Goal: Find contact information: Find contact information

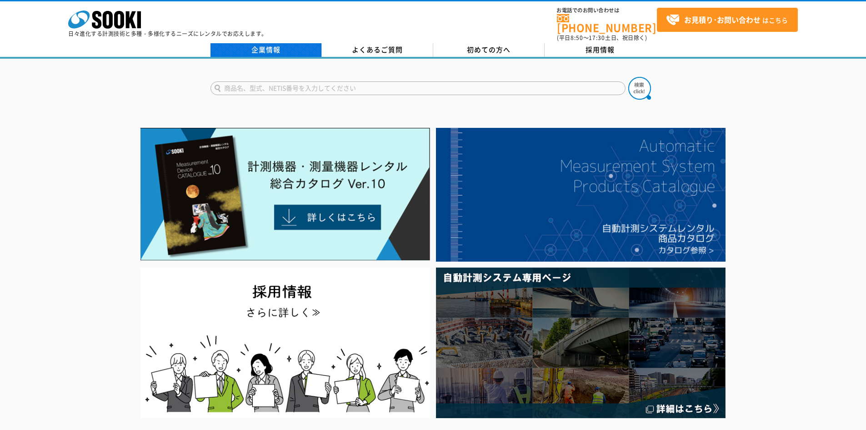
click at [283, 44] on link "企業情報" at bounding box center [266, 50] width 111 height 14
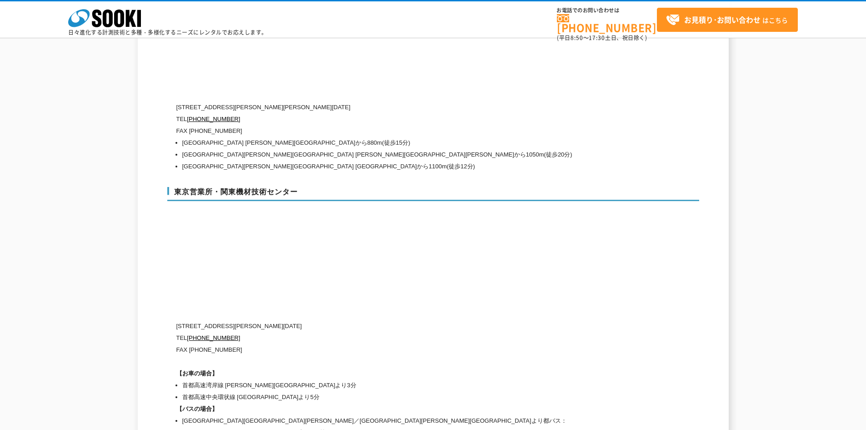
scroll to position [3730, 0]
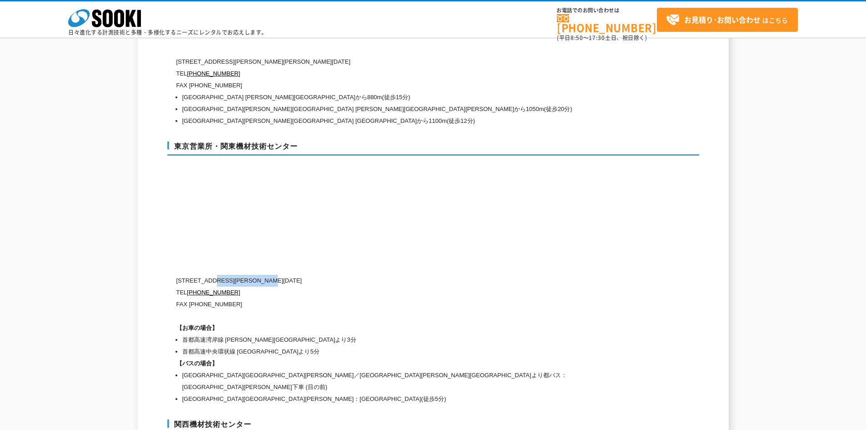
drag, startPoint x: 215, startPoint y: 261, endPoint x: 292, endPoint y: 264, distance: 77.9
click at [292, 275] on p "[STREET_ADDRESS][PERSON_NAME][DATE]" at bounding box center [394, 281] width 437 height 12
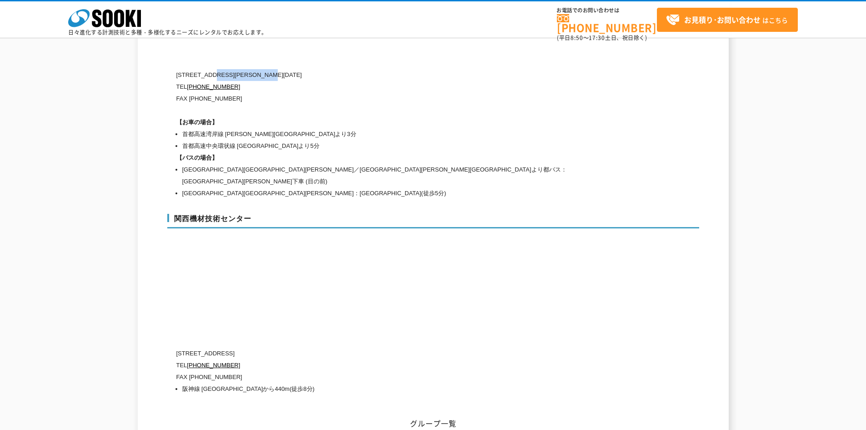
scroll to position [3981, 0]
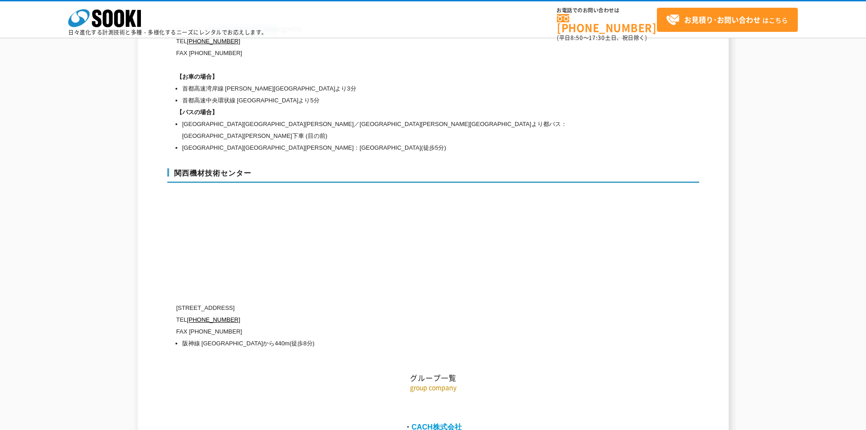
click at [439, 423] on link "CACH株式会社" at bounding box center [437, 427] width 50 height 8
